Goal: Browse casually: Explore the website without a specific task or goal

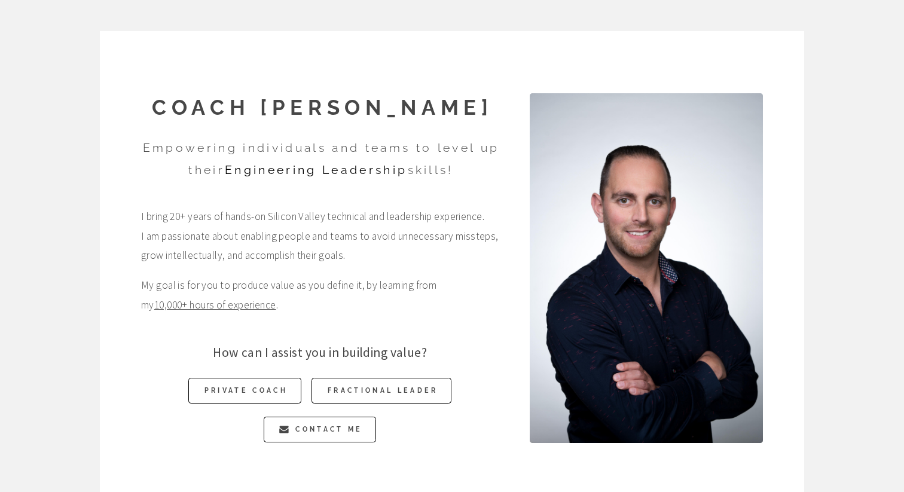
click at [236, 154] on h3 "Empowering individuals and teams to level up their Engineering Leadership skill…" at bounding box center [321, 160] width 360 height 44
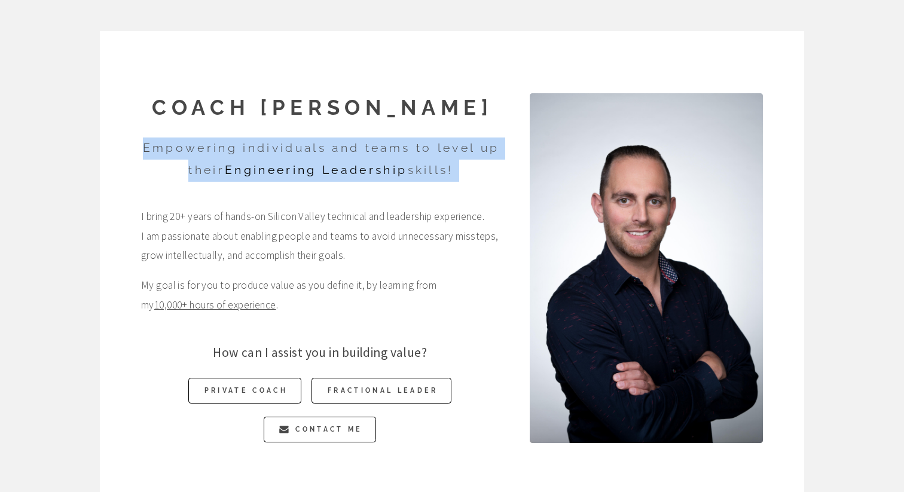
click at [236, 154] on h3 "Empowering individuals and teams to level up their Engineering Leadership skill…" at bounding box center [321, 160] width 360 height 44
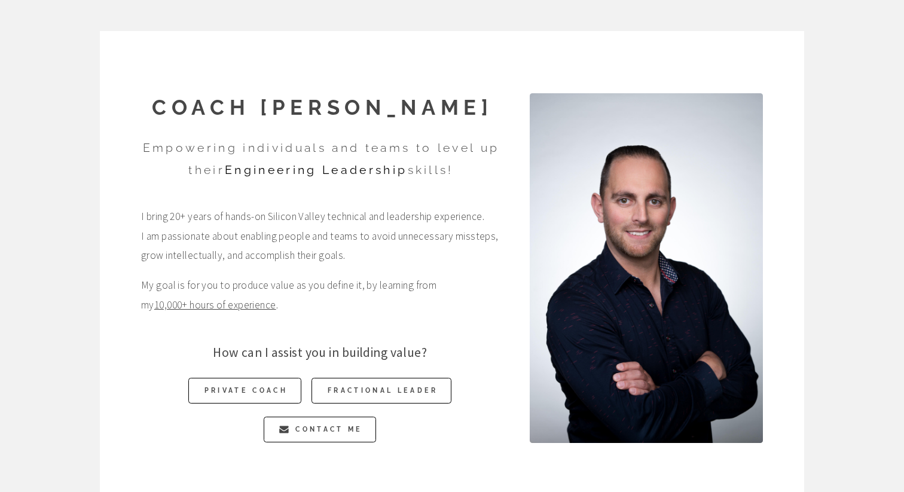
click at [225, 169] on strong "Engineering Leadership" at bounding box center [316, 170] width 182 height 14
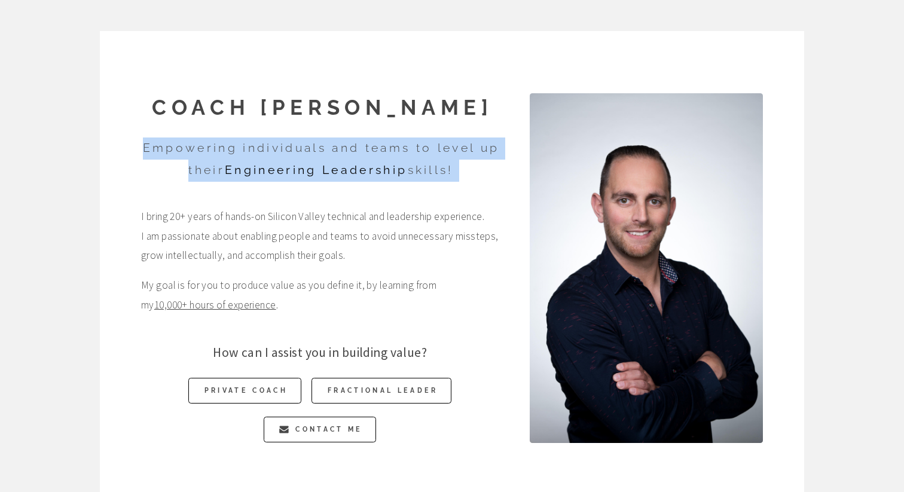
click at [225, 169] on strong "Engineering Leadership" at bounding box center [316, 170] width 182 height 14
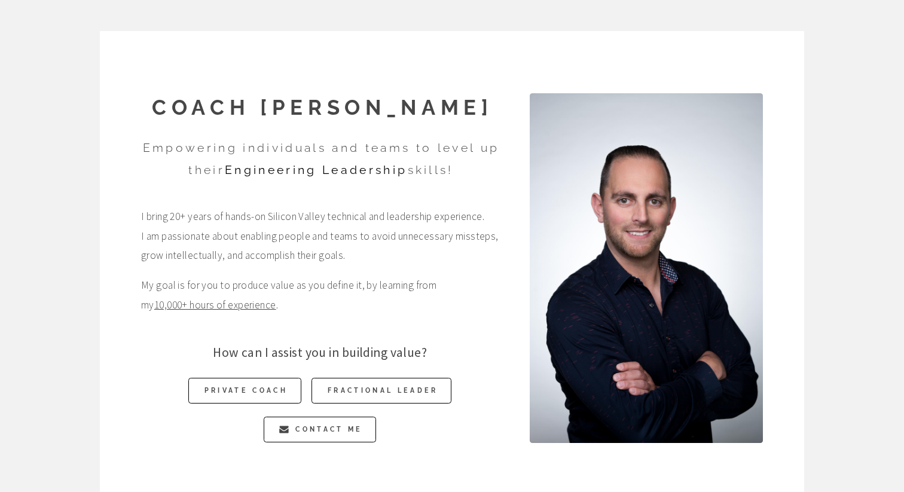
click at [162, 213] on span "I bring 20+ years of hands-on Silicon Valley technical and leadership experienc…" at bounding box center [320, 236] width 358 height 58
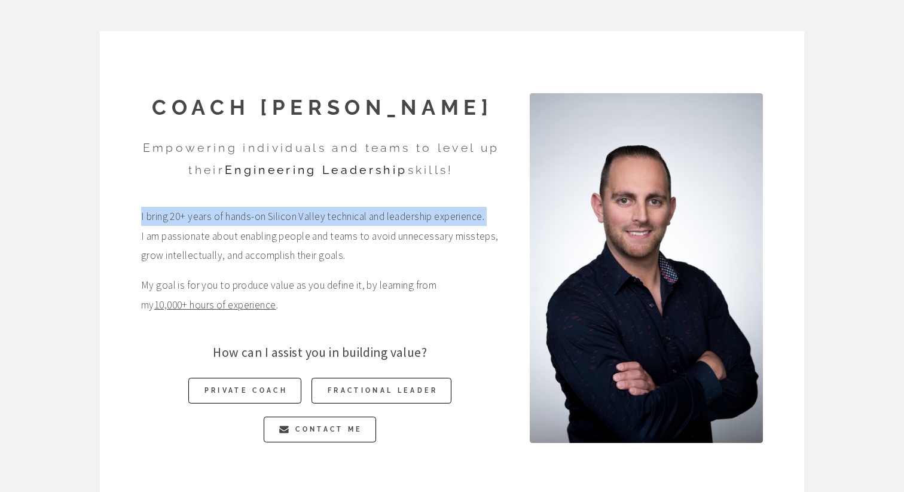
click at [162, 213] on span "I bring 20+ years of hands-on Silicon Valley technical and leadership experienc…" at bounding box center [320, 236] width 358 height 58
click at [211, 224] on span "I bring 20+ years of hands-on Silicon Valley technical and leadership experienc…" at bounding box center [320, 236] width 358 height 58
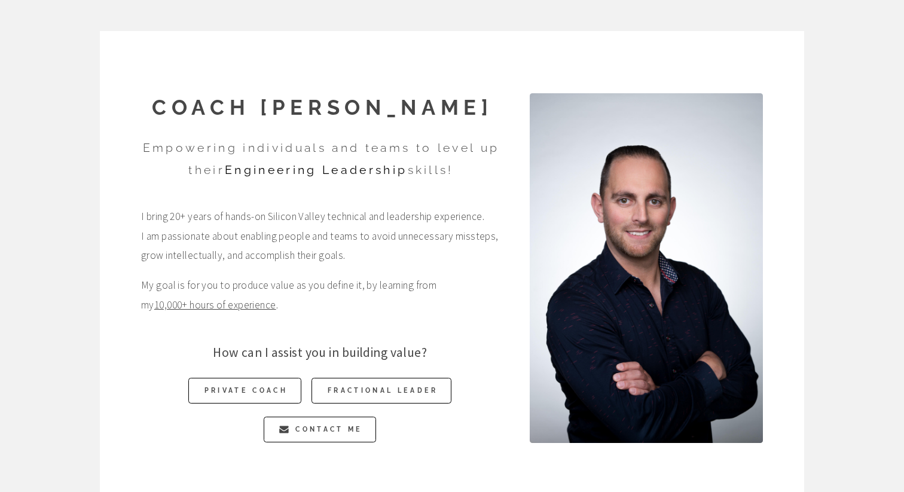
click at [232, 216] on span "I bring 20+ years of hands-on Silicon Valley technical and leadership experienc…" at bounding box center [320, 236] width 358 height 58
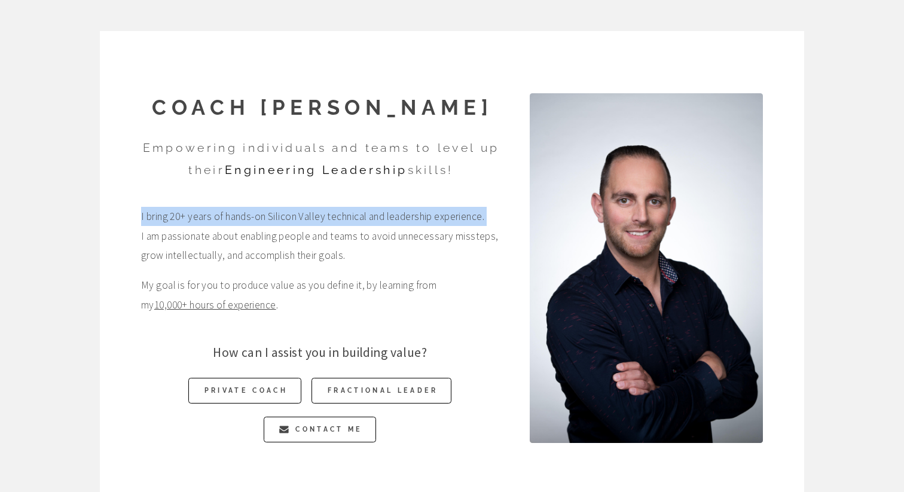
click at [270, 217] on span "I bring 20+ years of hands-on Silicon Valley technical and leadership experienc…" at bounding box center [320, 236] width 358 height 58
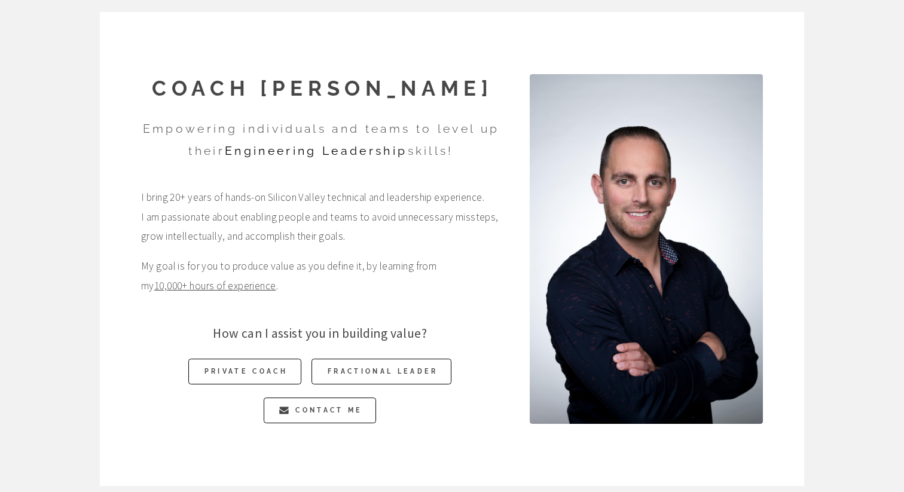
scroll to position [20, 0]
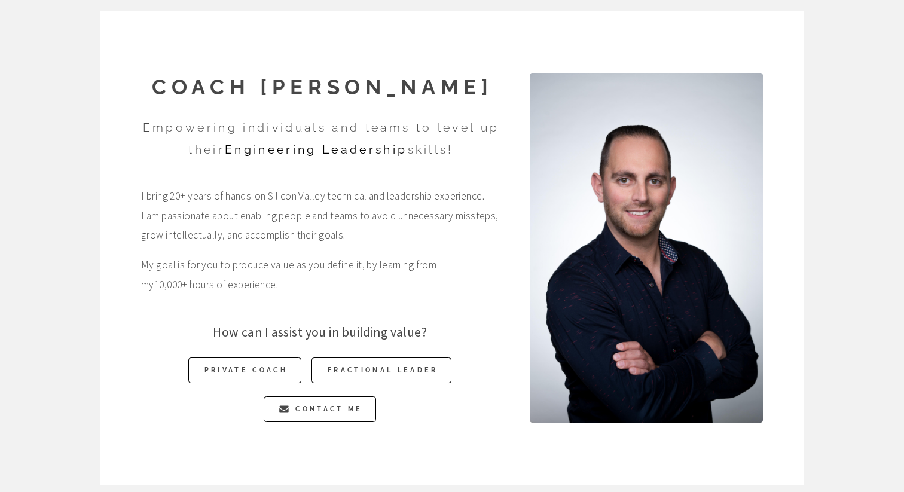
click at [270, 217] on span "I bring 20+ years of hands-on Silicon Valley technical and leadership experienc…" at bounding box center [320, 216] width 358 height 58
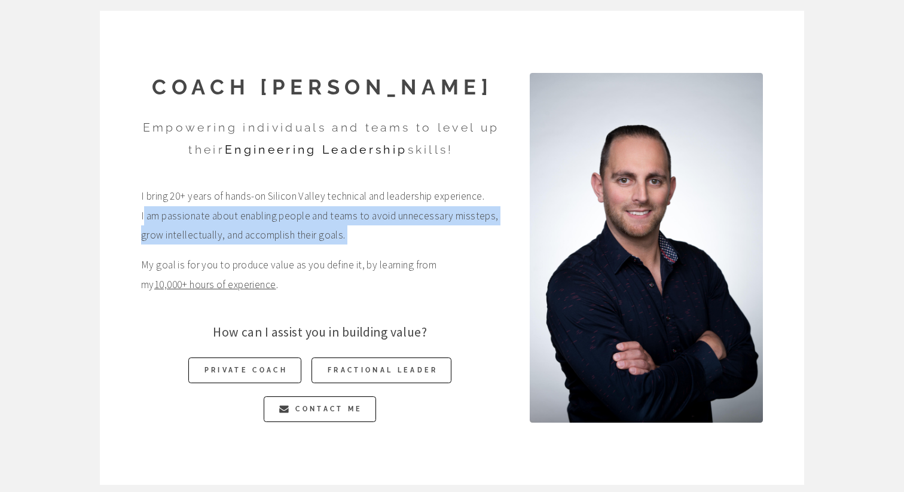
click at [270, 217] on span "I bring 20+ years of hands-on Silicon Valley technical and leadership experienc…" at bounding box center [320, 216] width 358 height 58
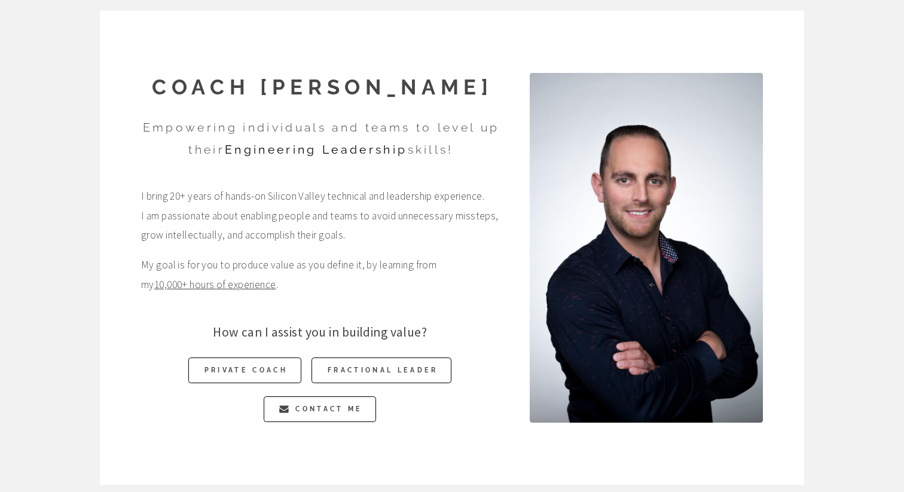
click at [197, 220] on span "I bring 20+ years of hands-on Silicon Valley technical and leadership experienc…" at bounding box center [320, 216] width 358 height 58
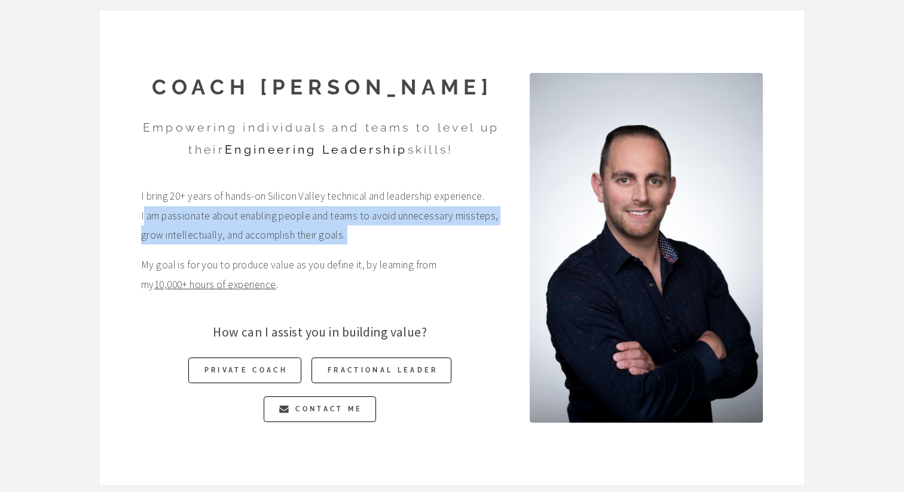
click at [197, 220] on span "I bring 20+ years of hands-on Silicon Valley technical and leadership experienc…" at bounding box center [320, 216] width 358 height 58
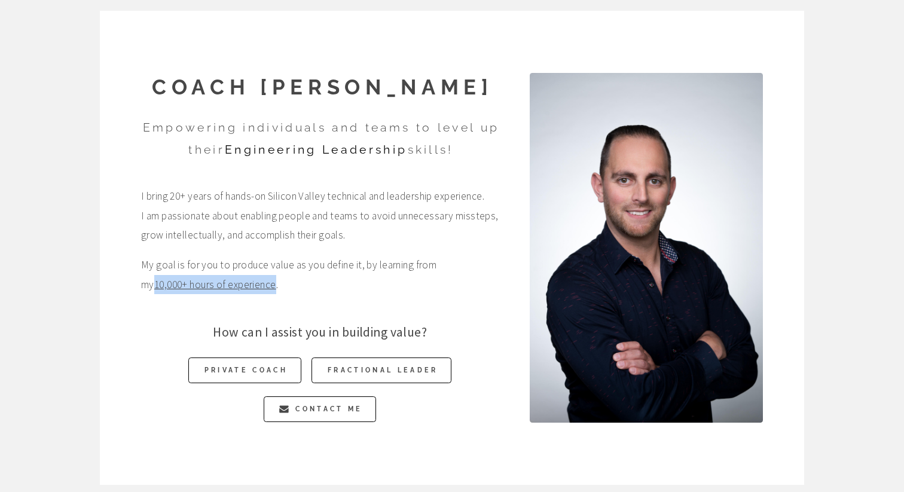
click at [112, 267] on div "Coach [PERSON_NAME] Empowering individuals and teams to level up their Engineer…" at bounding box center [304, 247] width 389 height 349
click at [153, 218] on span "I bring 20+ years of hands-on Silicon Valley technical and leadership experienc…" at bounding box center [320, 216] width 358 height 58
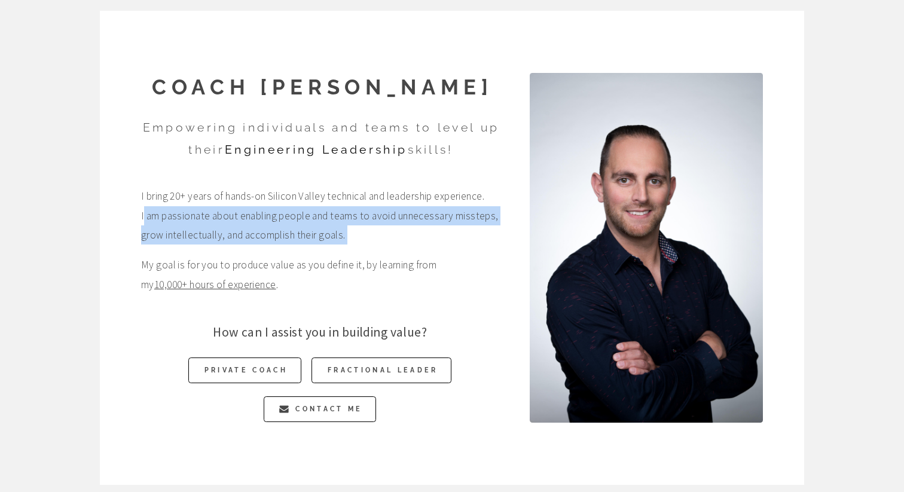
click at [171, 218] on span "I bring 20+ years of hands-on Silicon Valley technical and leadership experienc…" at bounding box center [320, 216] width 358 height 58
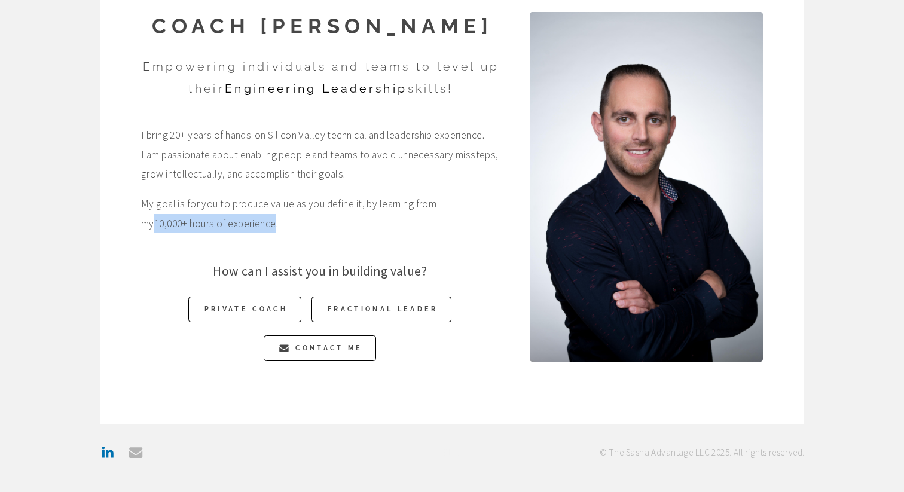
scroll to position [0, 0]
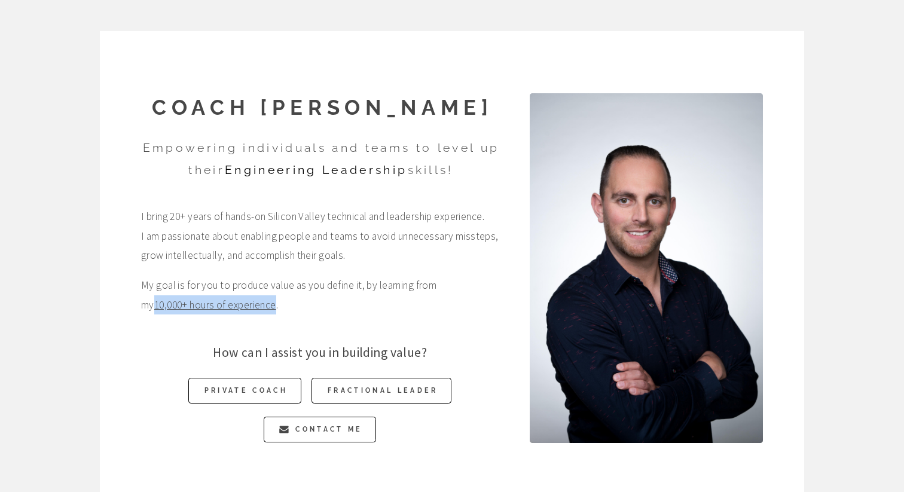
click at [391, 115] on h1 "Coach [PERSON_NAME]" at bounding box center [322, 107] width 363 height 29
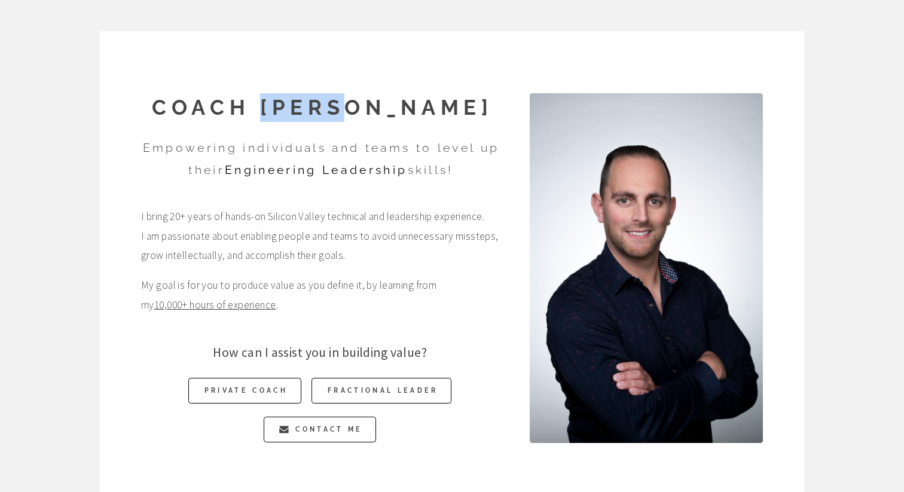
click at [391, 115] on h1 "Coach [PERSON_NAME]" at bounding box center [322, 107] width 363 height 29
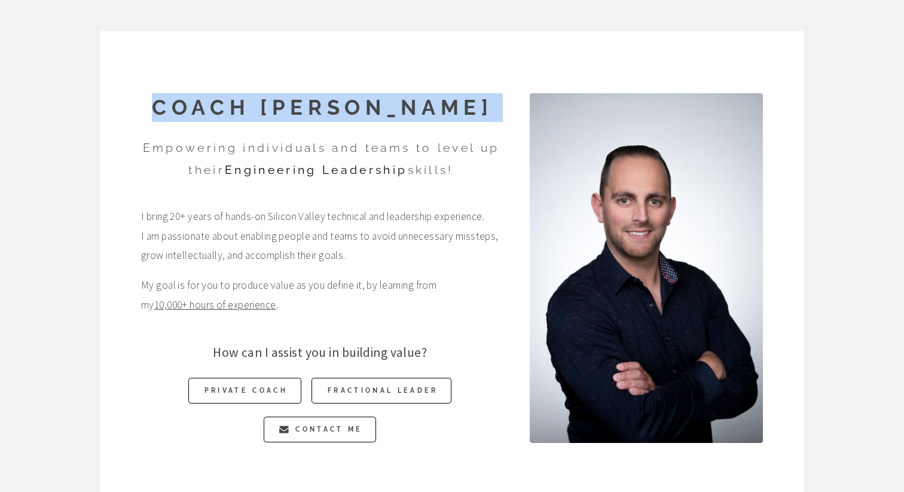
click at [391, 115] on h1 "Coach [PERSON_NAME]" at bounding box center [322, 107] width 363 height 29
